Goal: Task Accomplishment & Management: Manage account settings

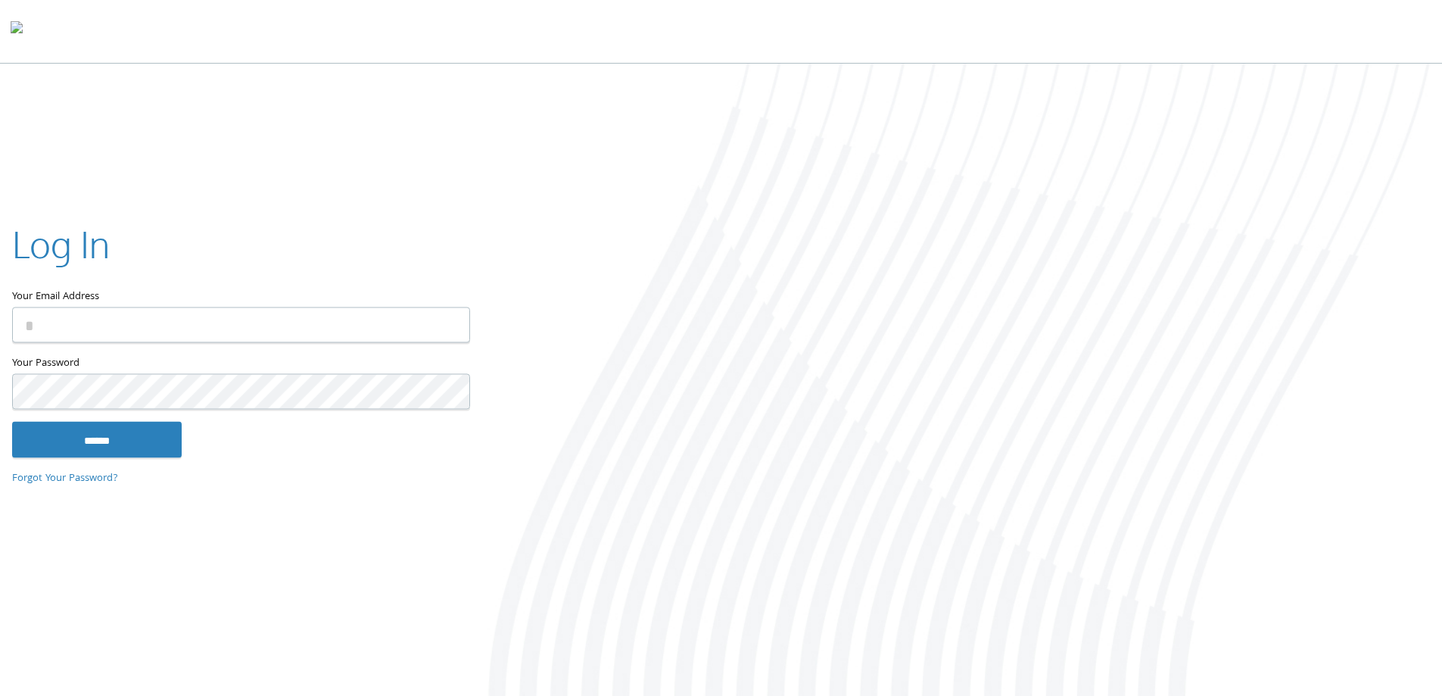
type input "**********"
click at [84, 444] on input "******" at bounding box center [97, 439] width 170 height 36
click at [115, 428] on input "******" at bounding box center [97, 439] width 170 height 36
